Goal: Task Accomplishment & Management: Manage account settings

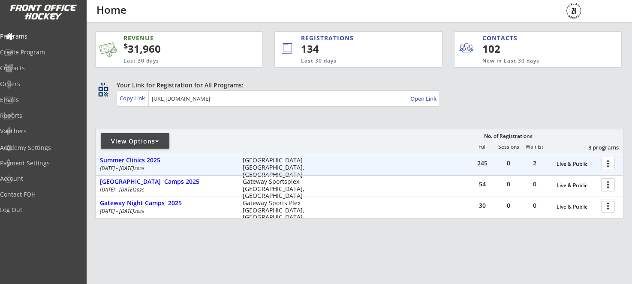
click at [607, 165] on div at bounding box center [609, 163] width 15 height 15
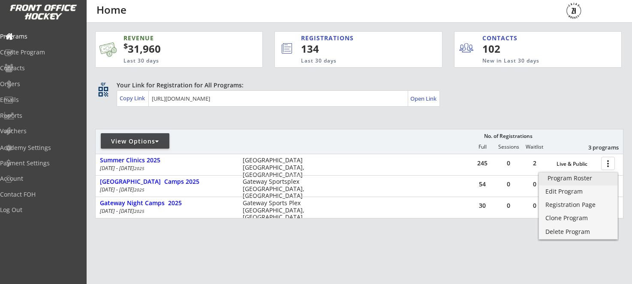
click at [562, 181] on div "Program Roster" at bounding box center [578, 178] width 61 height 6
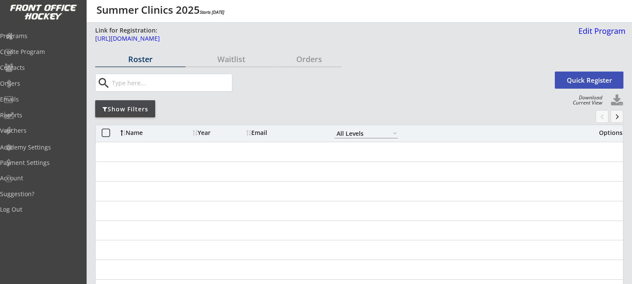
select select ""All Levels""
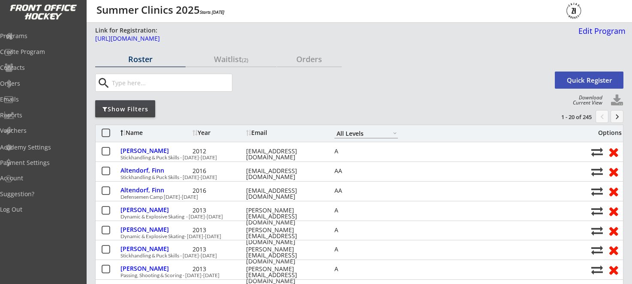
click at [125, 106] on div "Show Filters" at bounding box center [125, 109] width 60 height 9
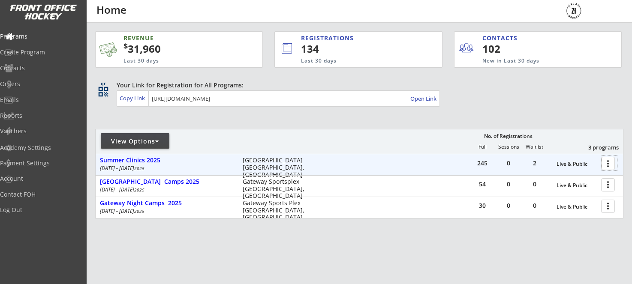
click at [606, 164] on div at bounding box center [609, 163] width 15 height 15
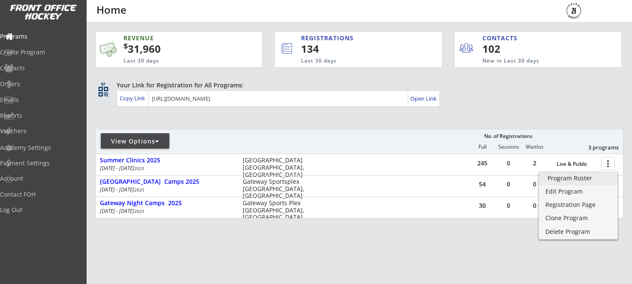
click at [565, 178] on div "Program Roster" at bounding box center [578, 178] width 61 height 6
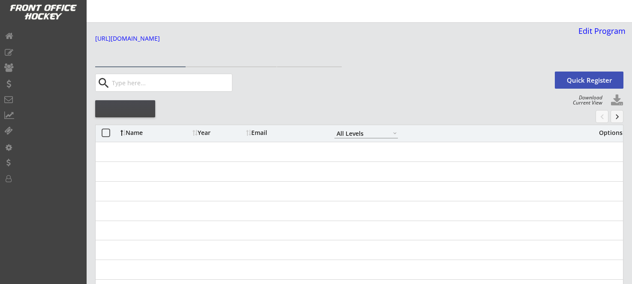
select select ""All Levels""
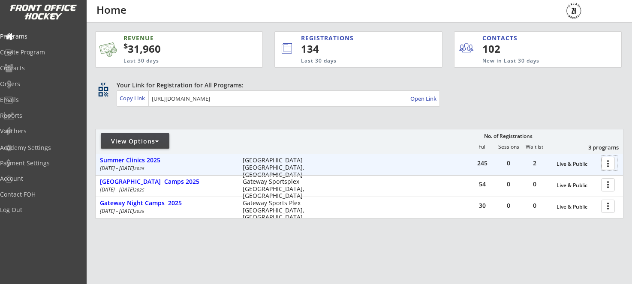
click at [608, 165] on div at bounding box center [609, 163] width 15 height 15
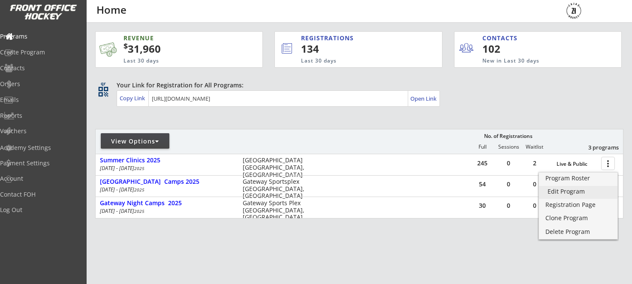
drag, startPoint x: 580, startPoint y: 190, endPoint x: 575, endPoint y: 188, distance: 5.6
click at [580, 190] on div "Edit Program" at bounding box center [578, 192] width 61 height 6
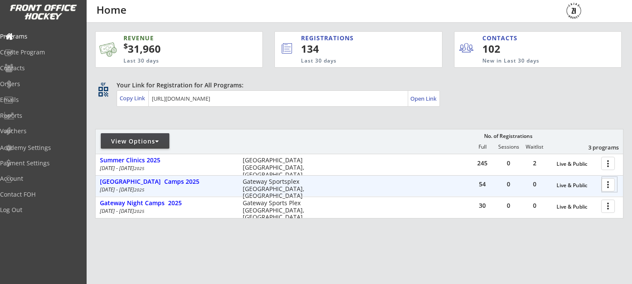
click at [606, 186] on div at bounding box center [609, 184] width 15 height 15
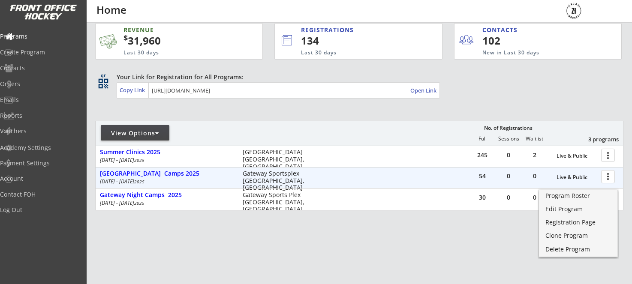
scroll to position [11, 0]
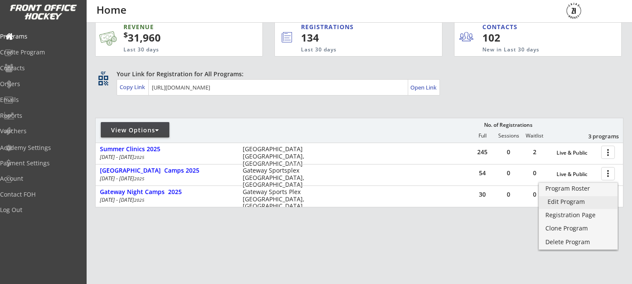
click at [561, 203] on div "Edit Program" at bounding box center [578, 202] width 61 height 6
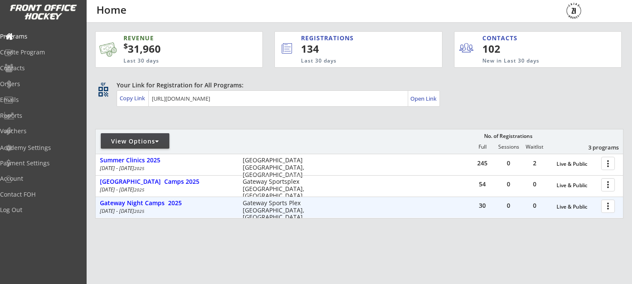
click at [607, 209] on div at bounding box center [609, 206] width 15 height 15
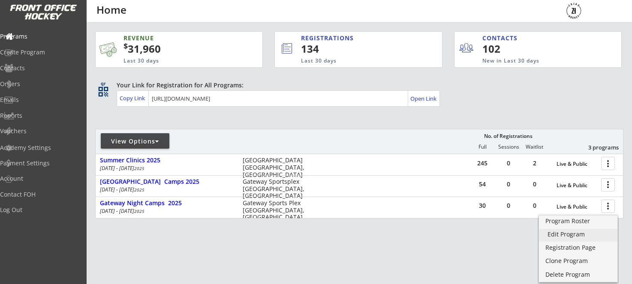
drag, startPoint x: 586, startPoint y: 232, endPoint x: 499, endPoint y: 217, distance: 88.9
click at [586, 232] on div "Edit Program" at bounding box center [578, 235] width 61 height 6
